Goal: Browse casually: Explore the website without a specific task or goal

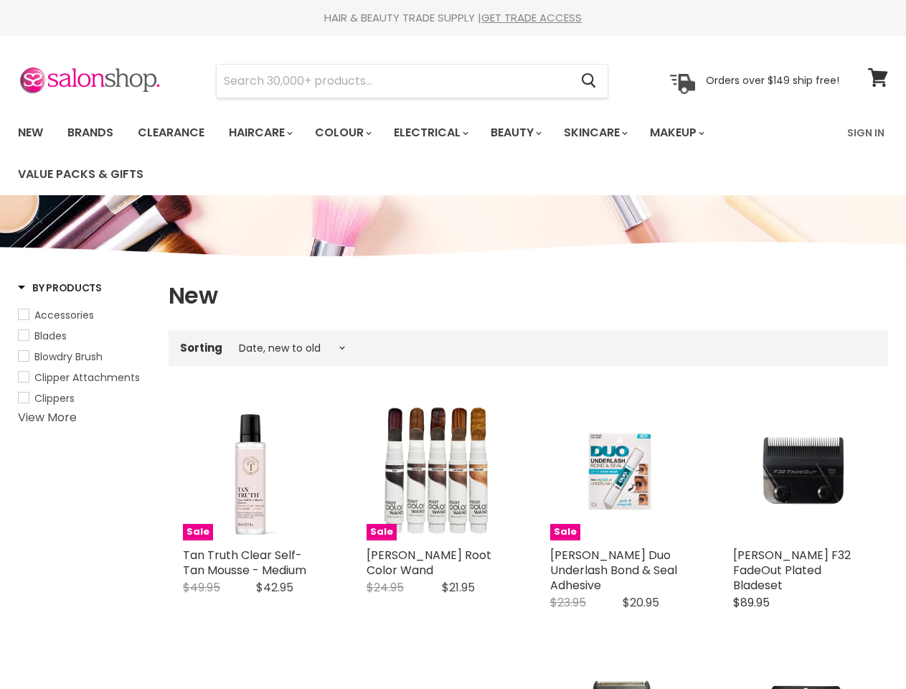
select select "created-descending"
click at [453, 344] on div "Sorting Best selling Featured Price, low to high Price, high to low Alphabetica…" at bounding box center [529, 348] width 720 height 24
click at [394, 81] on input "Search" at bounding box center [393, 81] width 353 height 33
click at [590, 81] on icon "Search" at bounding box center [589, 81] width 14 height 15
click at [265, 133] on link "Haircare" at bounding box center [259, 133] width 83 height 30
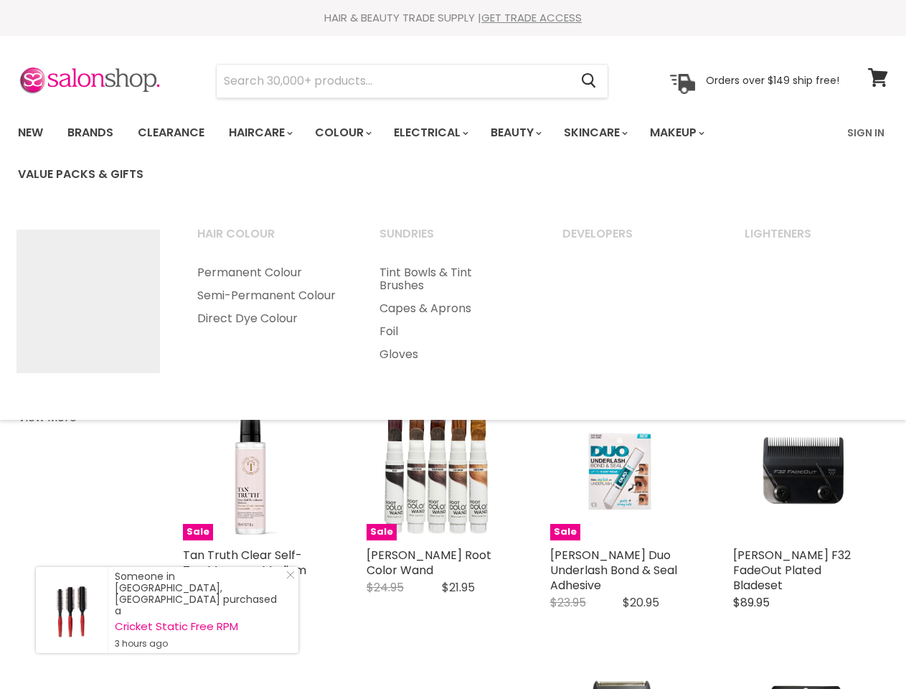
click at [351, 133] on link "Colour" at bounding box center [342, 133] width 76 height 30
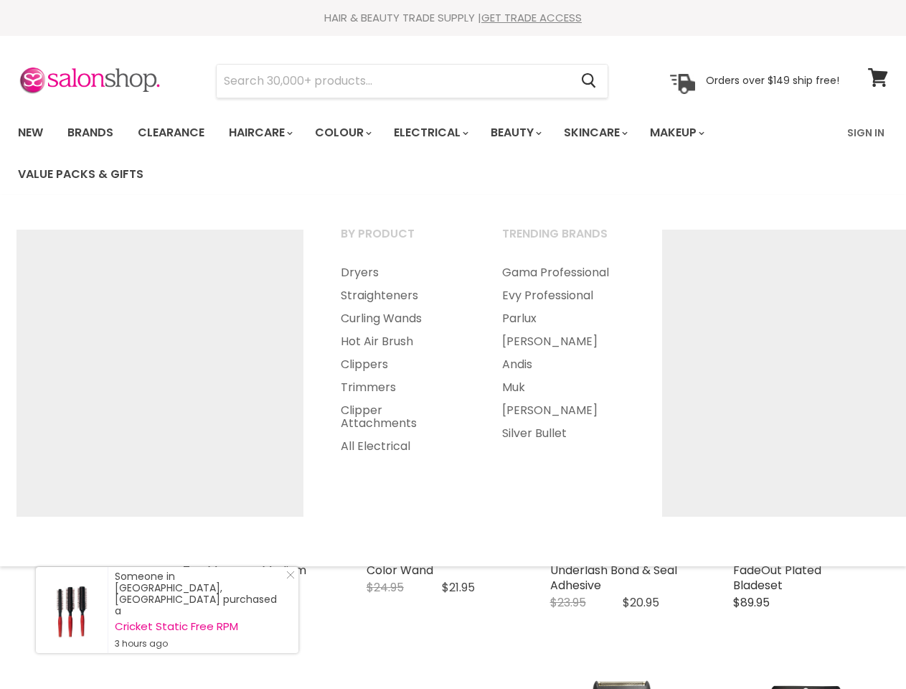
click at [441, 133] on link "Electrical" at bounding box center [430, 133] width 94 height 30
click at [528, 133] on link "Beauty" at bounding box center [515, 133] width 70 height 30
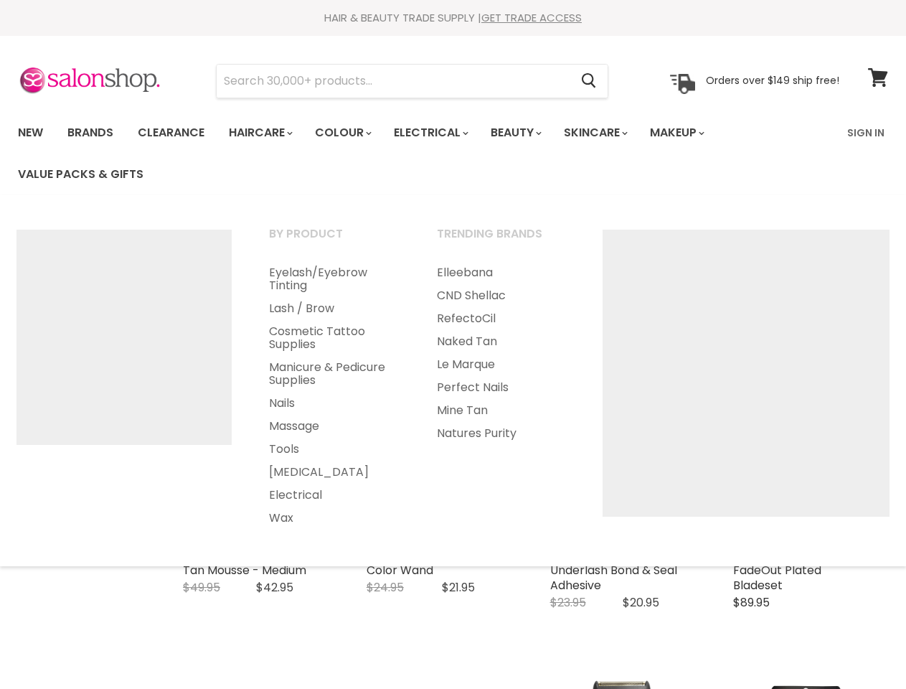
click at [611, 133] on link "Skincare" at bounding box center [594, 133] width 83 height 30
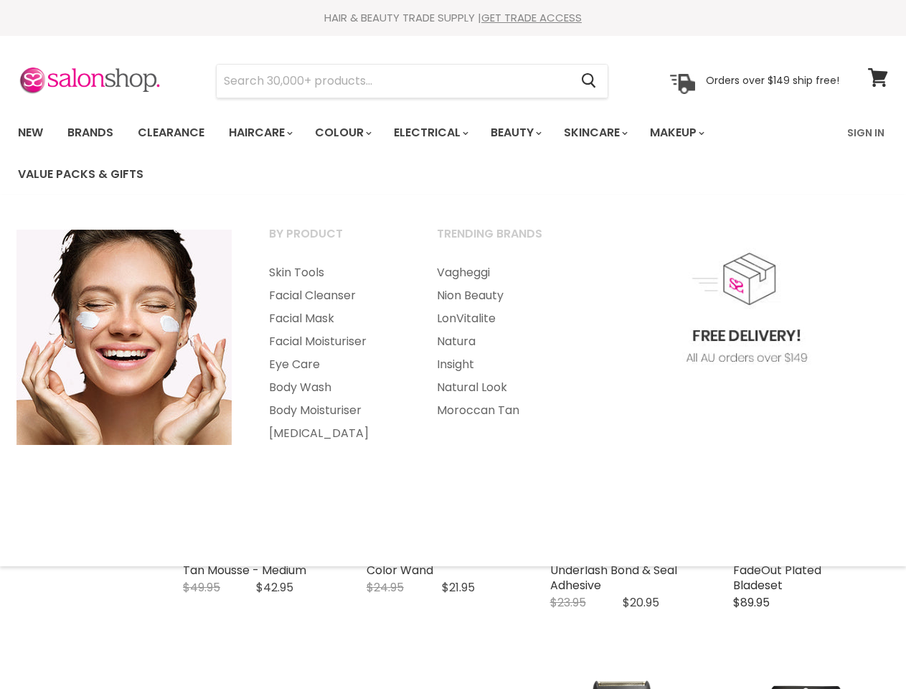
click at [697, 133] on link "Makeup" at bounding box center [676, 133] width 74 height 30
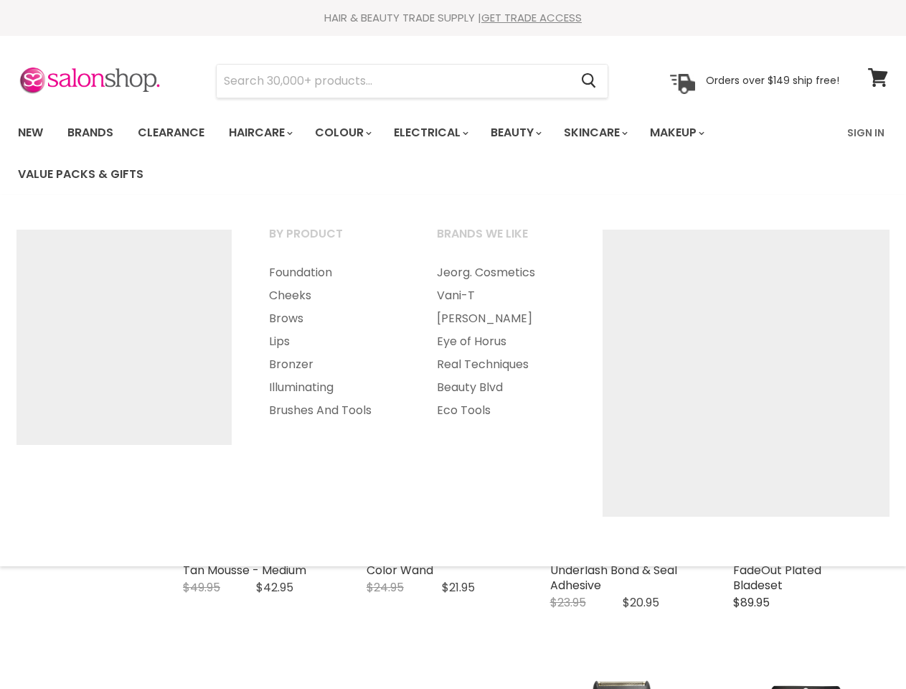
click at [59, 288] on img "Main menu" at bounding box center [124, 337] width 215 height 215
